Goal: Book appointment/travel/reservation

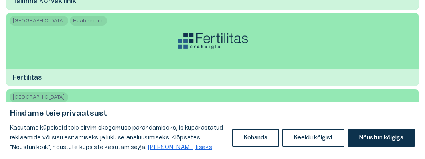
scroll to position [241, 0]
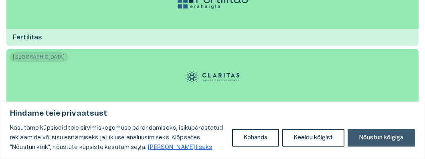
click at [371, 137] on button "Nõustun kõigiga" at bounding box center [381, 138] width 67 height 18
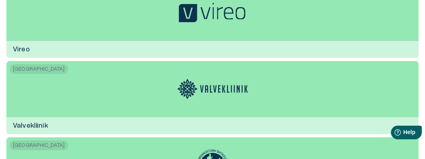
scroll to position [1564, 0]
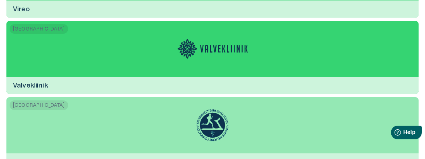
click at [214, 45] on img at bounding box center [213, 49] width 70 height 20
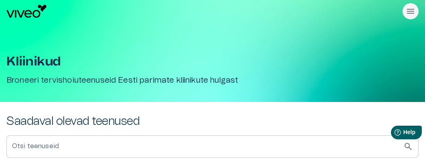
click at [214, 45] on div "Kliinikud [PERSON_NAME] tervishoiuteenuseid Eesti parimate kliinikute hulgast" at bounding box center [212, 61] width 412 height 79
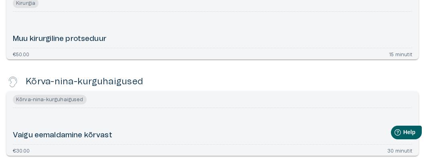
scroll to position [361, 0]
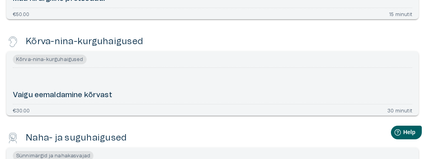
click at [34, 95] on h6 "Vaigu eemaldamine kõrvast" at bounding box center [62, 95] width 99 height 10
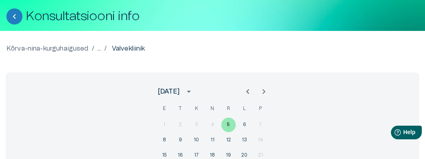
scroll to position [80, 0]
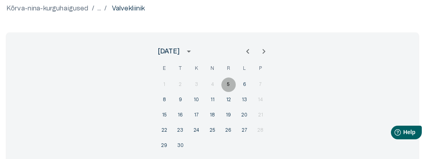
click at [229, 87] on button "5" at bounding box center [228, 84] width 14 height 14
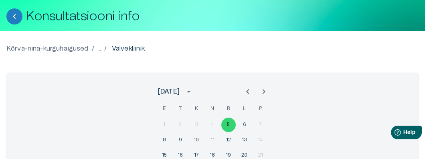
scroll to position [0, 0]
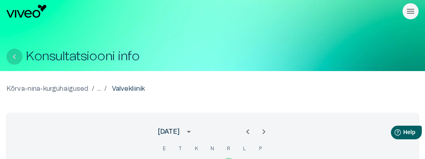
click at [17, 57] on icon "Tagasi" at bounding box center [15, 57] width 10 height 10
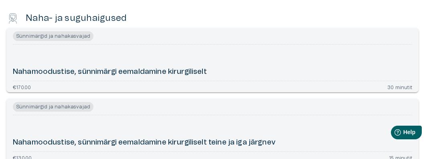
scroll to position [440, 0]
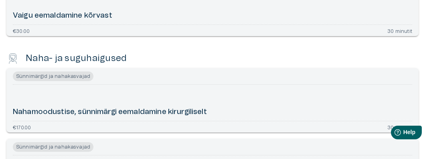
click at [57, 77] on span "Sünnimärgid ja nahakasvajad" at bounding box center [53, 76] width 81 height 10
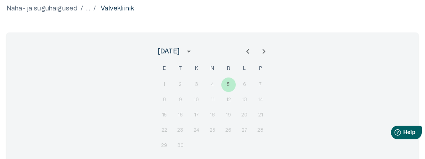
scroll to position [120, 0]
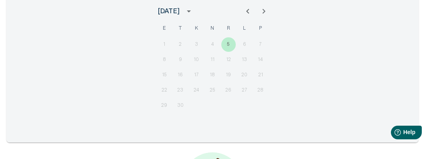
click at [231, 77] on div "15 16 17 18 19 20 21" at bounding box center [212, 75] width 128 height 14
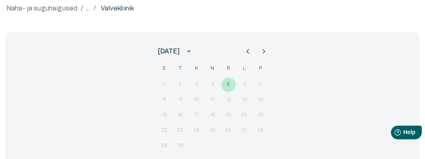
scroll to position [40, 0]
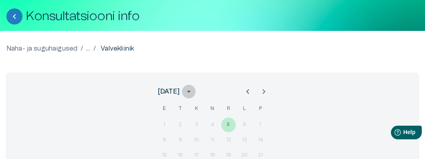
click at [194, 90] on icon "calendar view is open, switch to year view" at bounding box center [189, 92] width 10 height 10
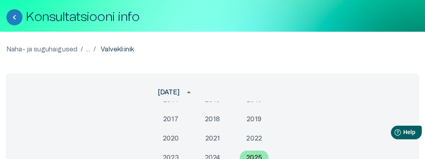
scroll to position [0, 0]
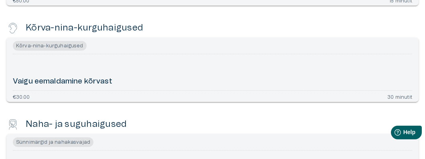
scroll to position [334, 0]
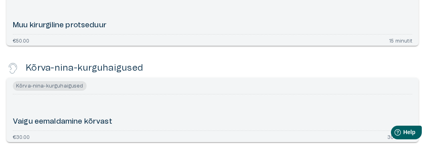
click at [84, 122] on h6 "Vaigu eemaldamine kõrvast" at bounding box center [62, 122] width 99 height 10
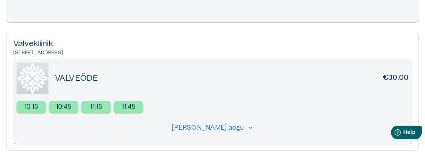
scroll to position [281, 0]
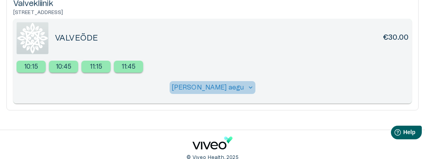
click at [247, 86] on span "keyboard_arrow_down" at bounding box center [250, 87] width 7 height 7
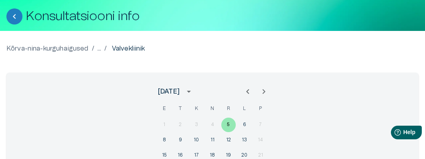
scroll to position [0, 0]
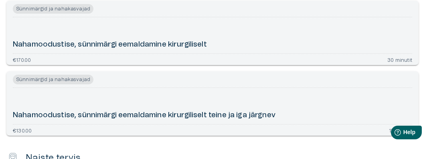
scroll to position [548, 0]
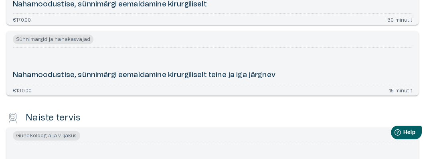
click at [68, 38] on span "Sünnimärgid ja nahakasvajad" at bounding box center [53, 39] width 81 height 10
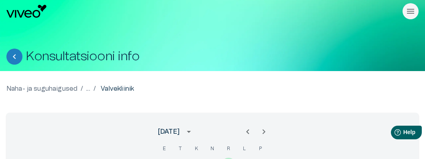
scroll to position [40, 0]
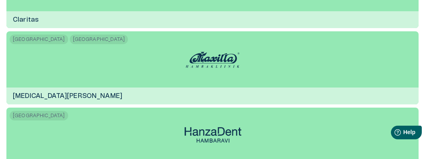
scroll to position [5445, 0]
